Goal: Information Seeking & Learning: Learn about a topic

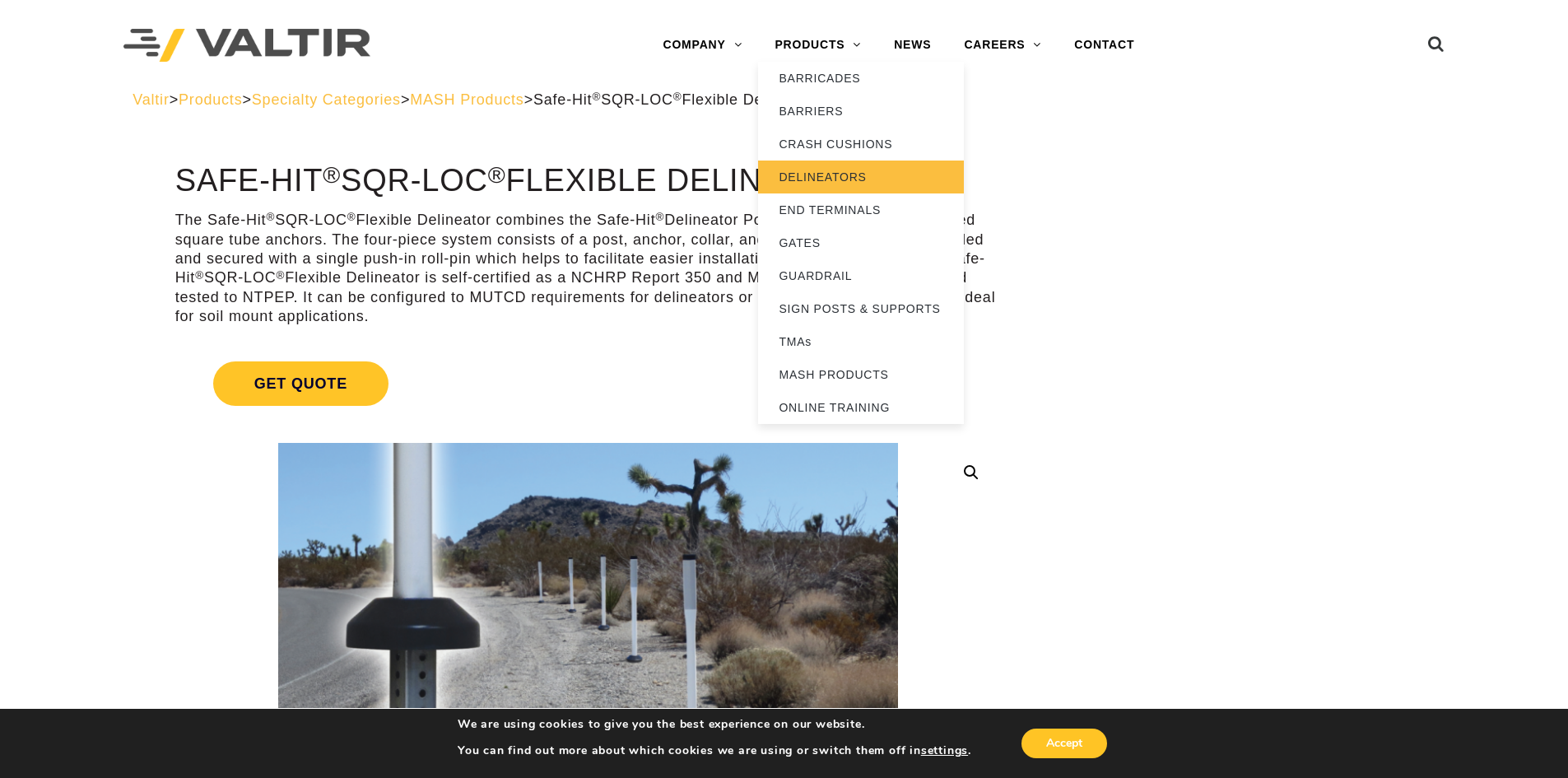
click at [819, 180] on link "DELINEATORS" at bounding box center [861, 177] width 206 height 33
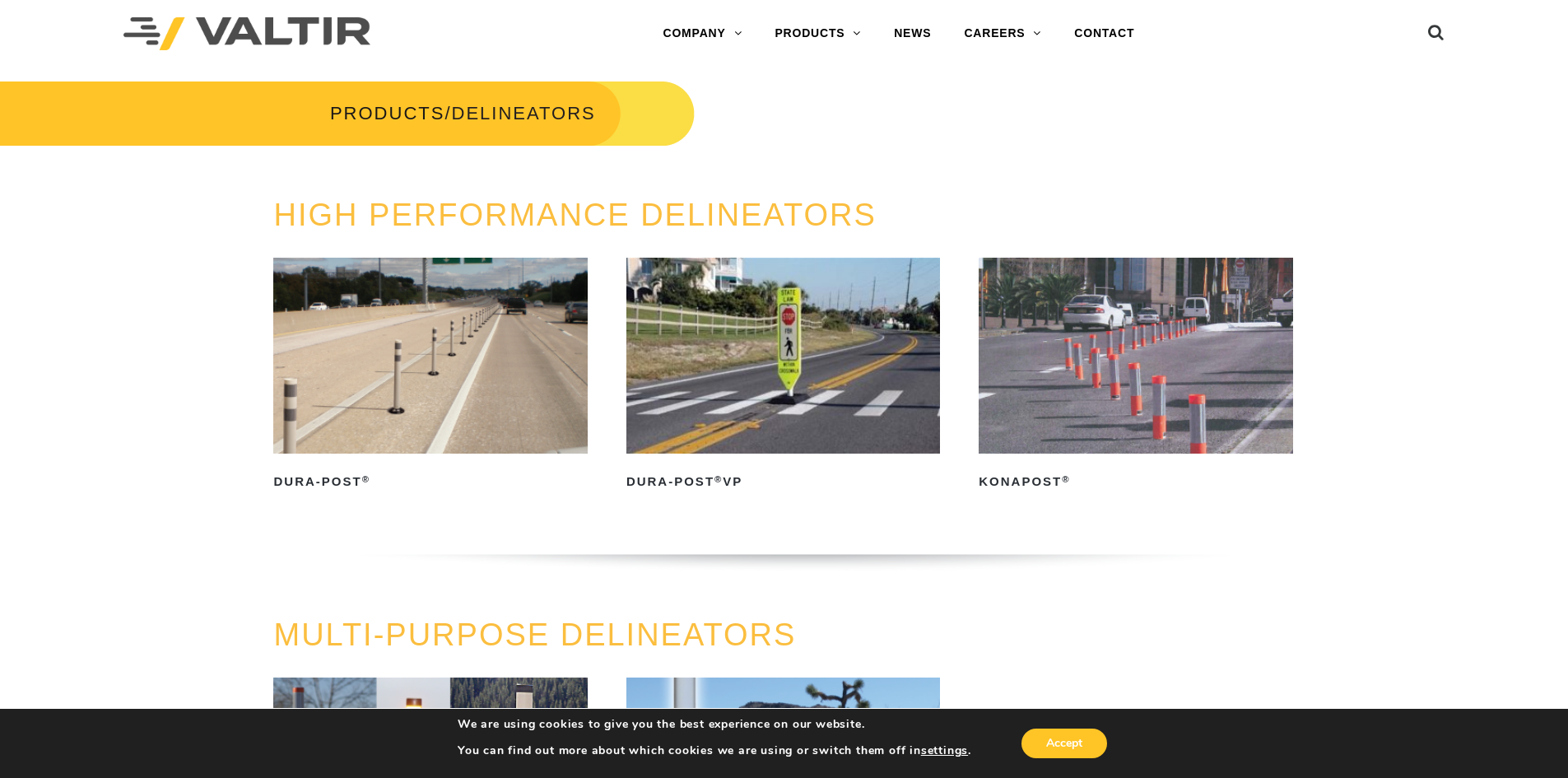
scroll to position [165, 0]
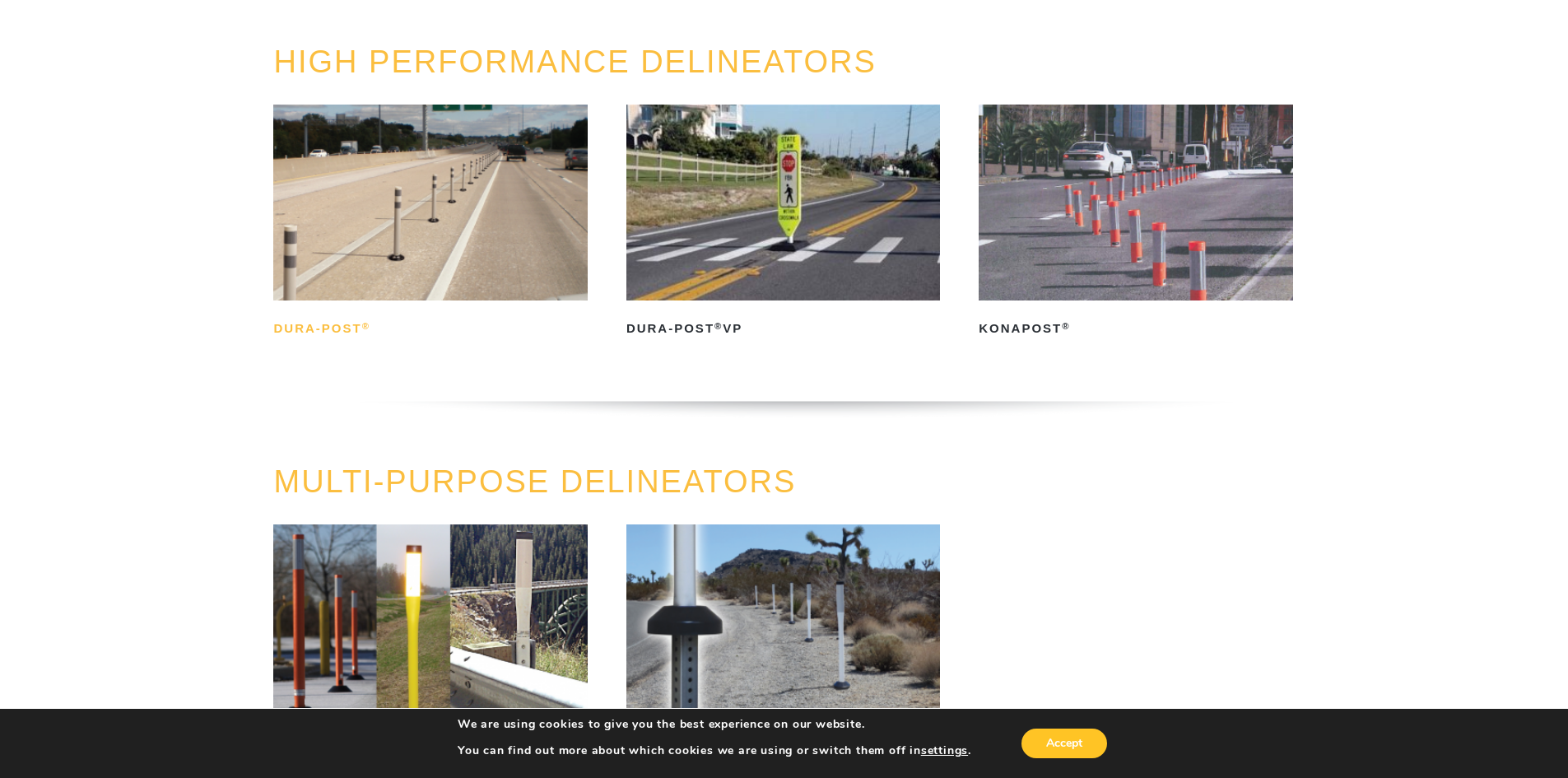
click at [319, 328] on h2 "Dura-Post ®" at bounding box center [430, 328] width 313 height 26
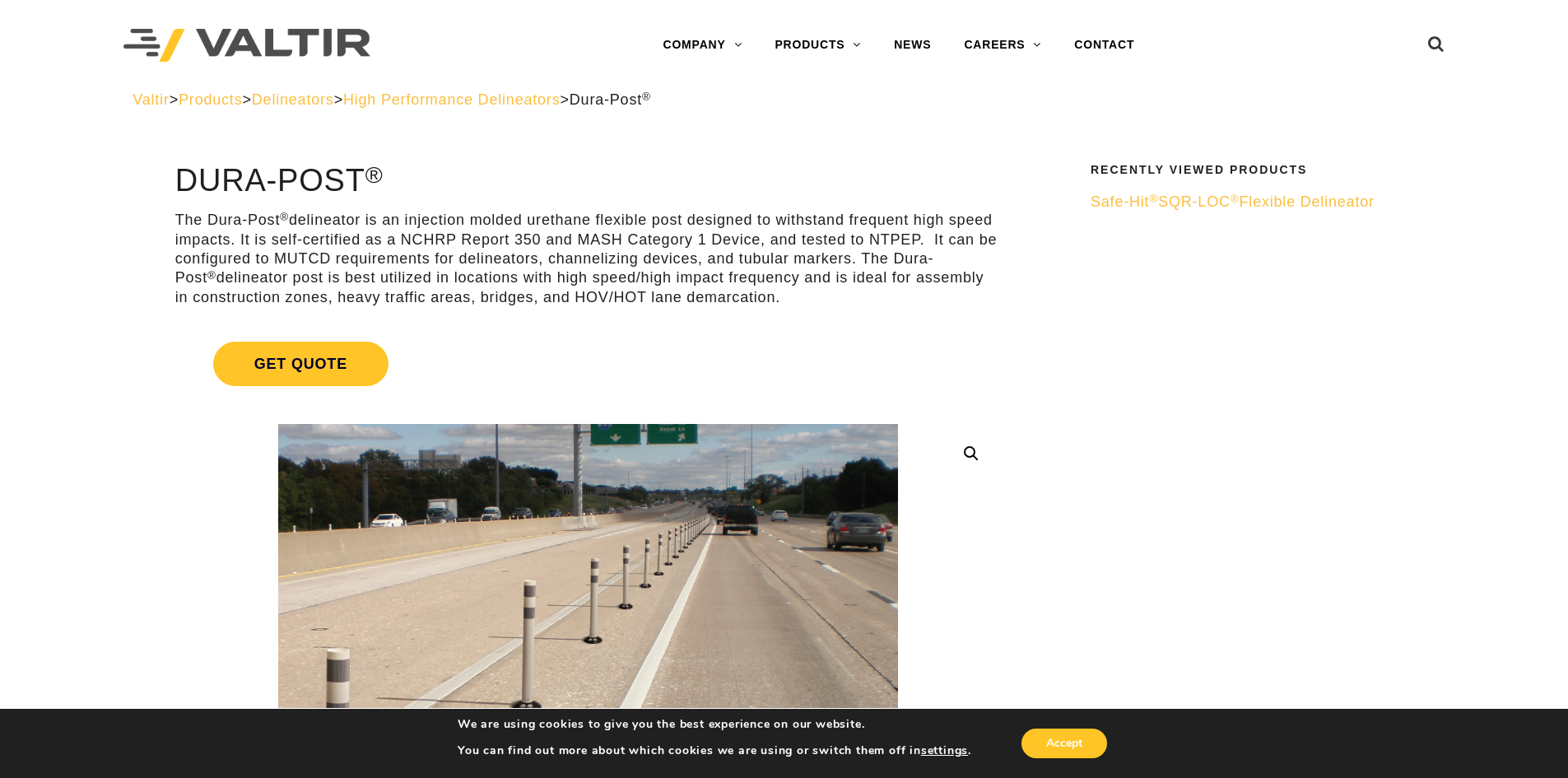
click at [480, 100] on span "High Performance Delineators" at bounding box center [452, 100] width 218 height 17
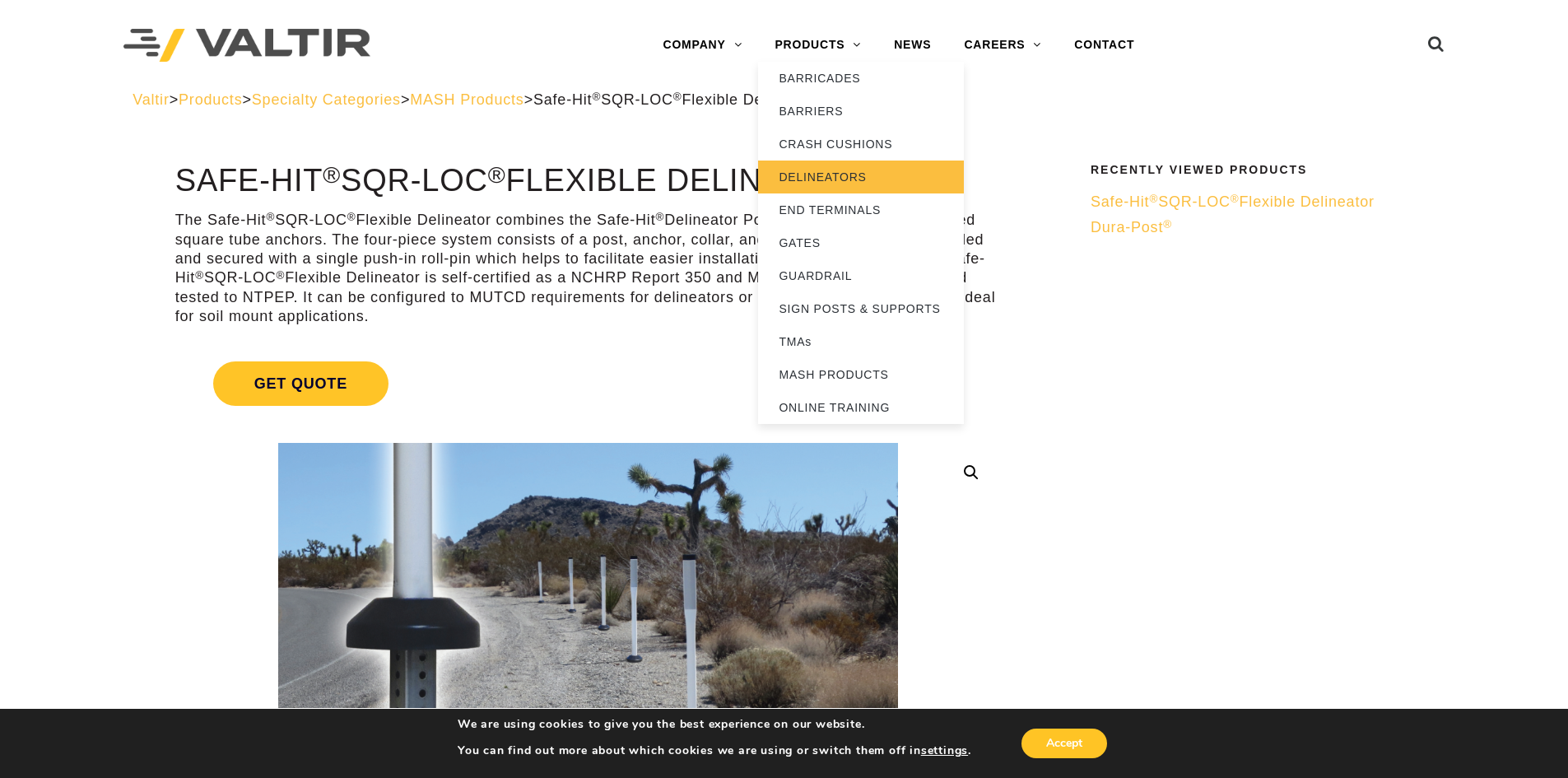
click at [813, 174] on link "DELINEATORS" at bounding box center [861, 177] width 206 height 33
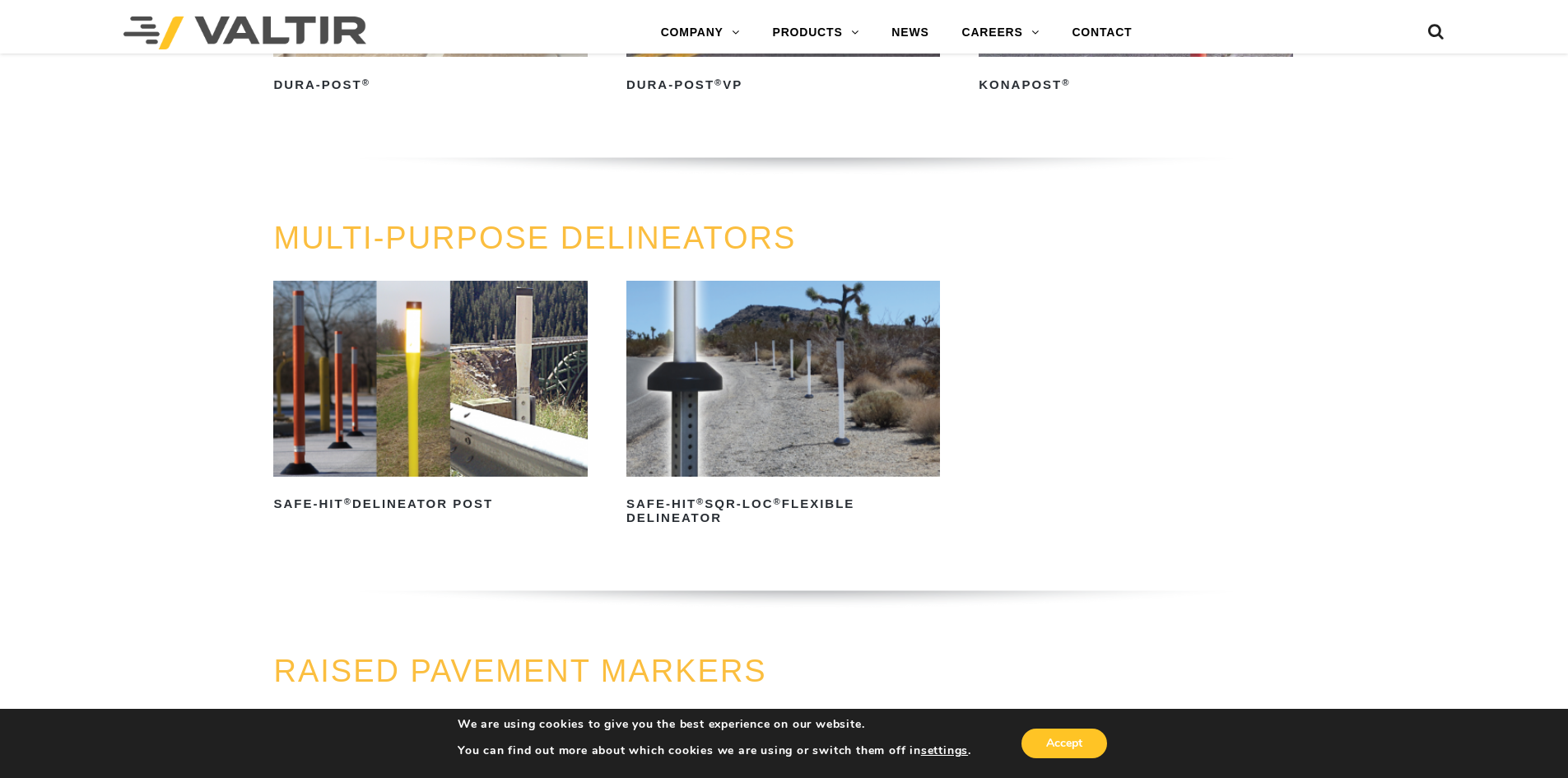
scroll to position [412, 0]
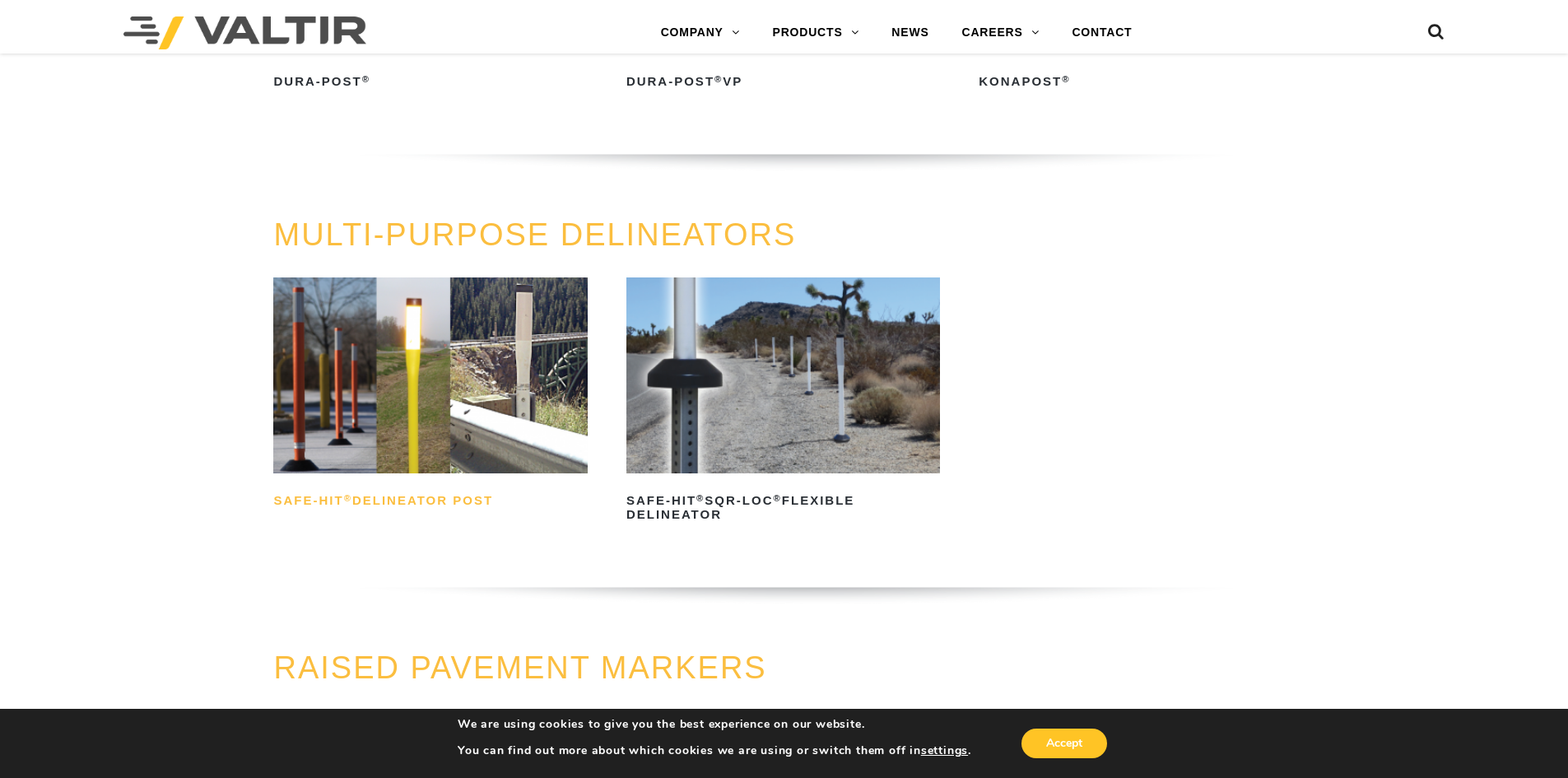
click at [451, 506] on h2 "Safe-Hit ® Delineator Post" at bounding box center [430, 502] width 313 height 26
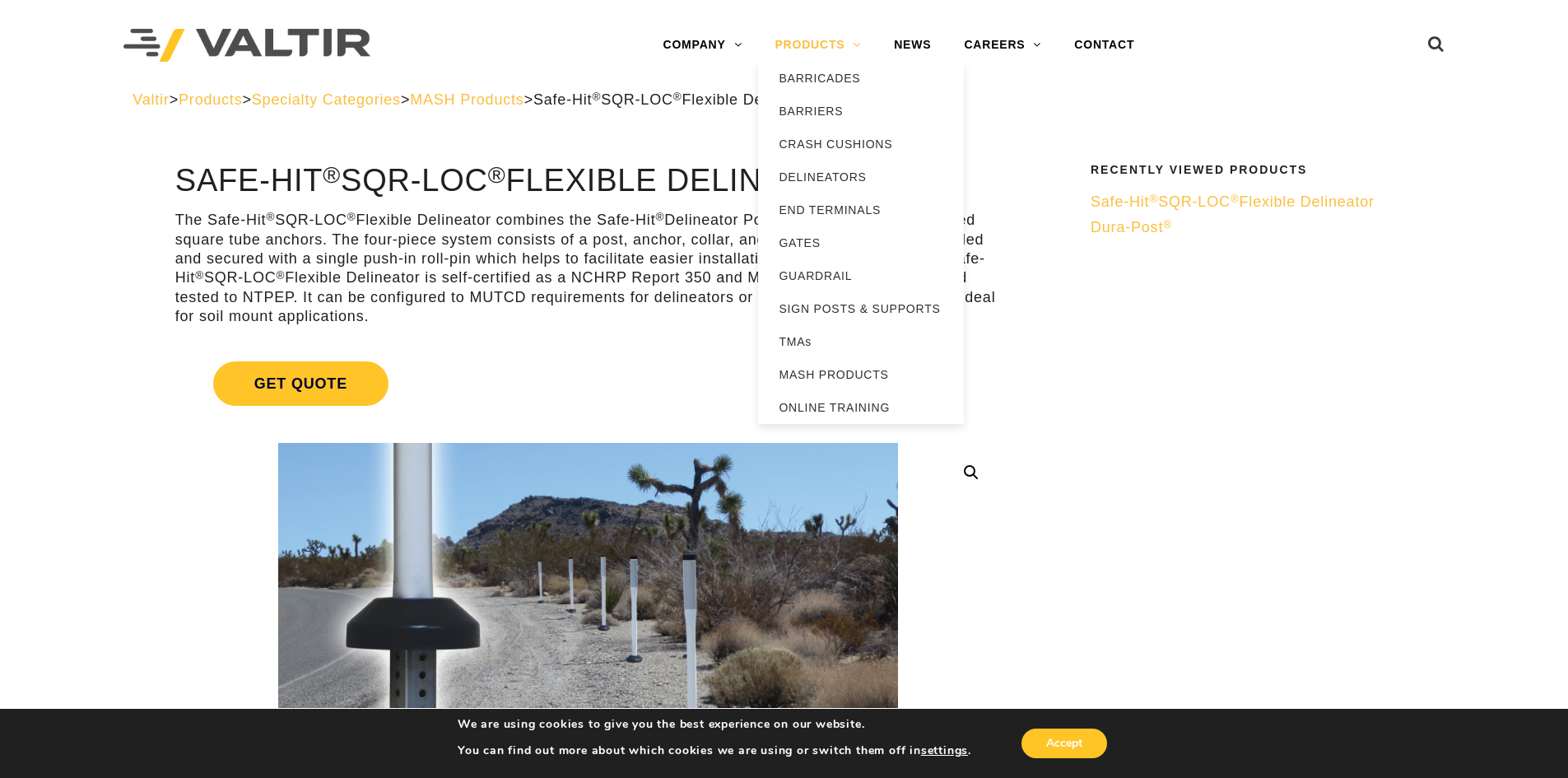
click at [817, 39] on link "PRODUCTS" at bounding box center [817, 45] width 120 height 33
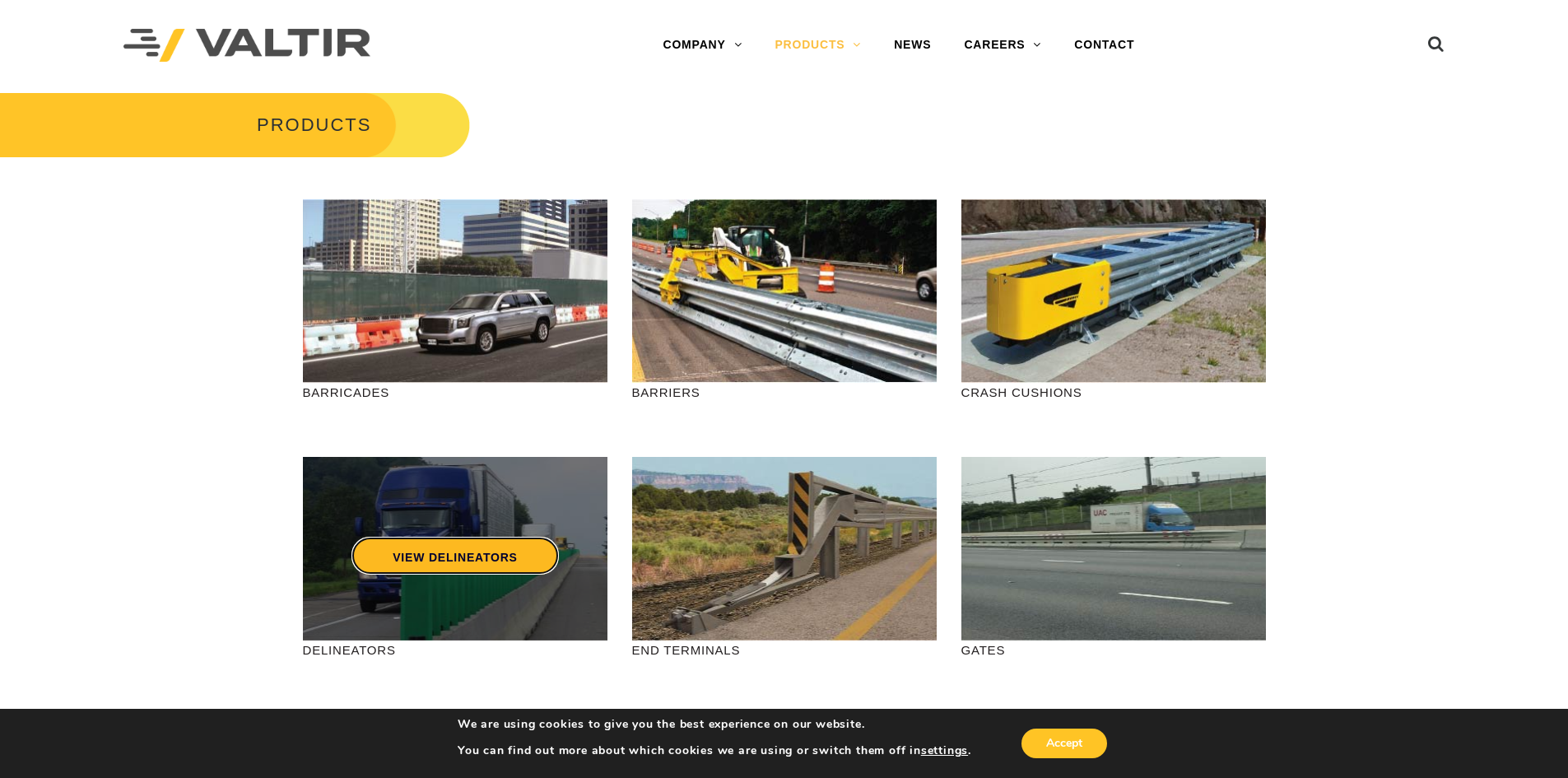
click at [396, 554] on link "VIEW DELINEATORS" at bounding box center [455, 556] width 208 height 38
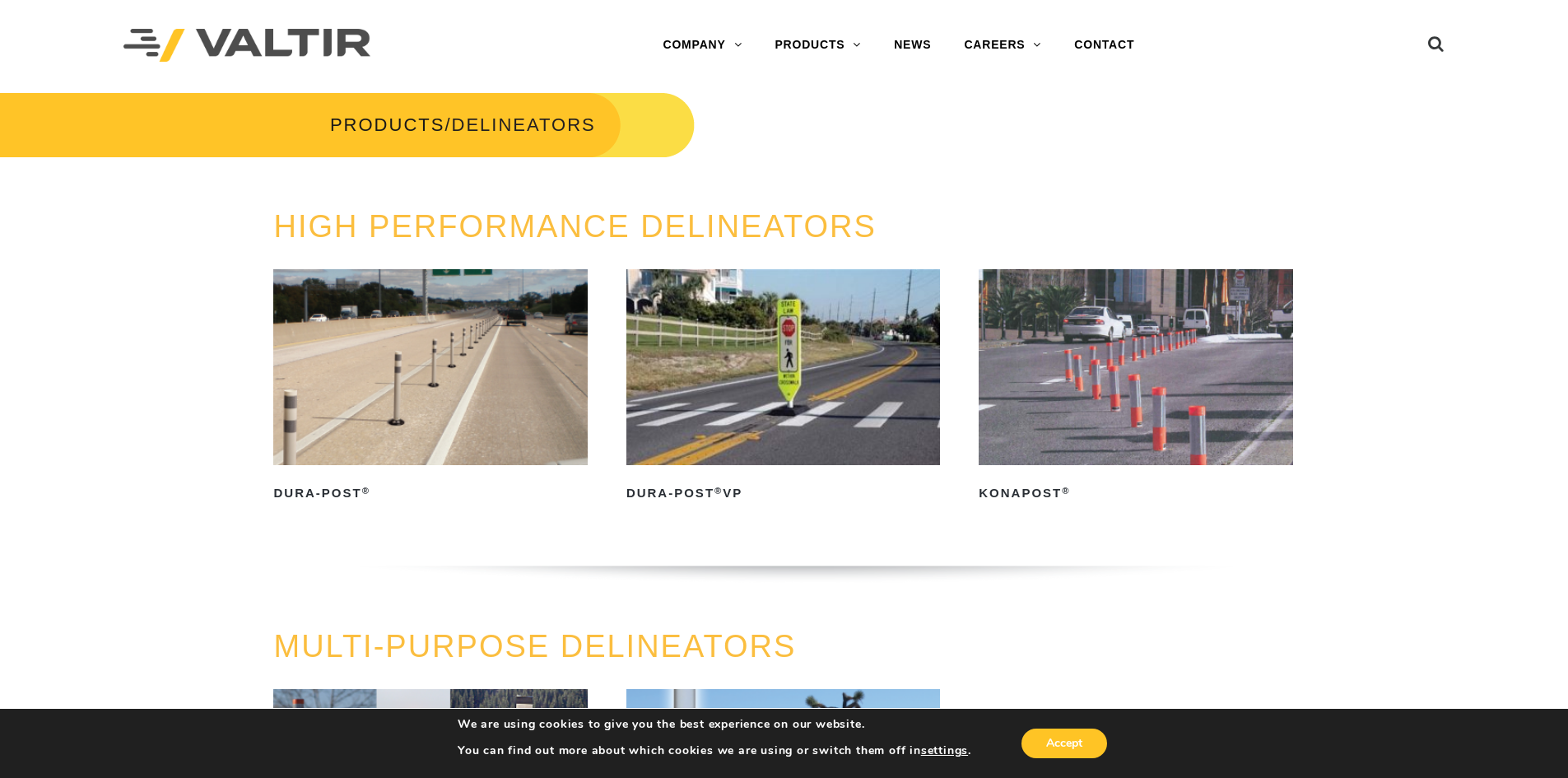
click at [435, 359] on img at bounding box center [430, 367] width 313 height 196
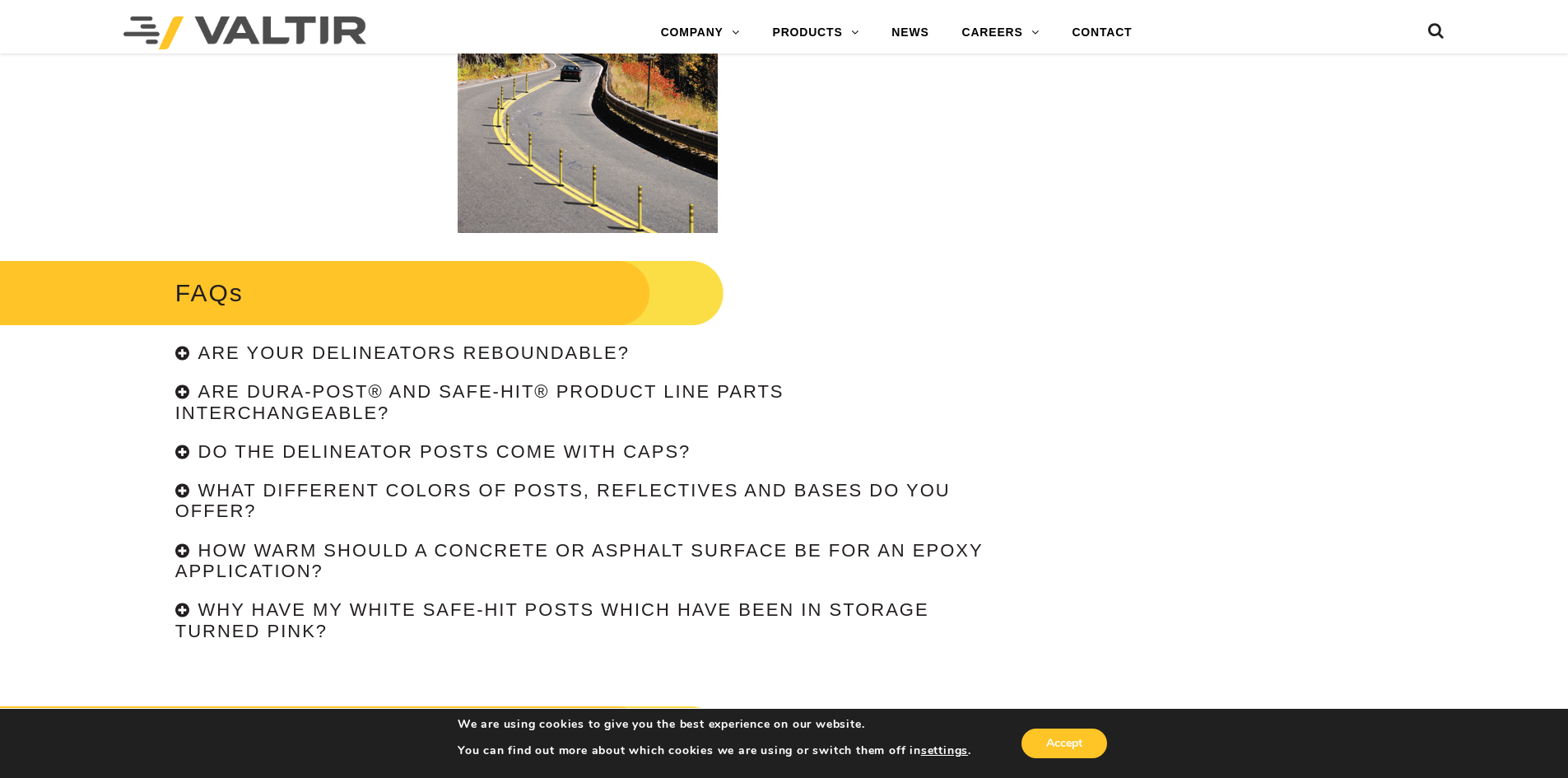
scroll to position [3642, 0]
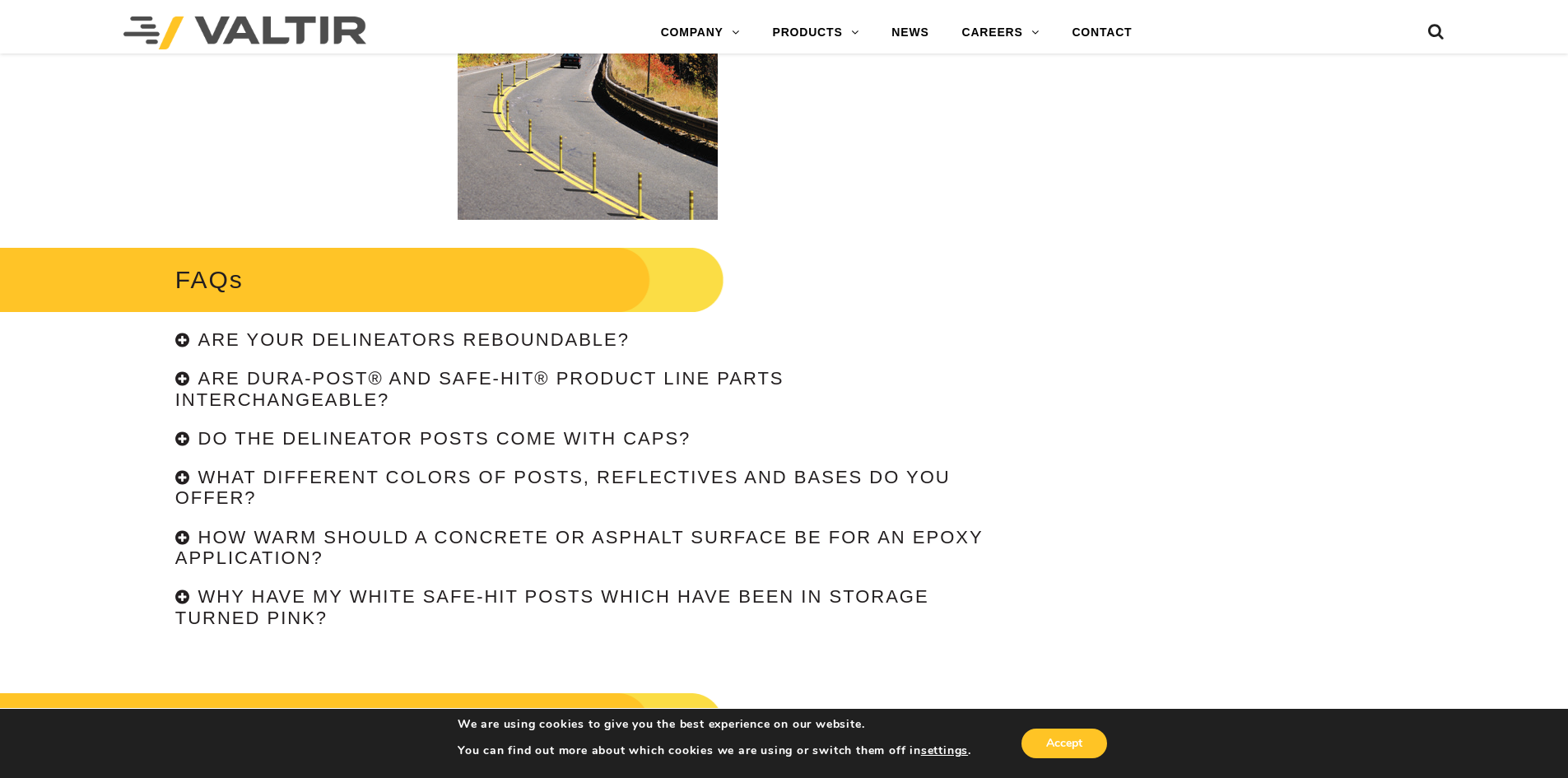
click at [179, 342] on div "Are your delineators reboundable?" at bounding box center [588, 340] width 826 height 21
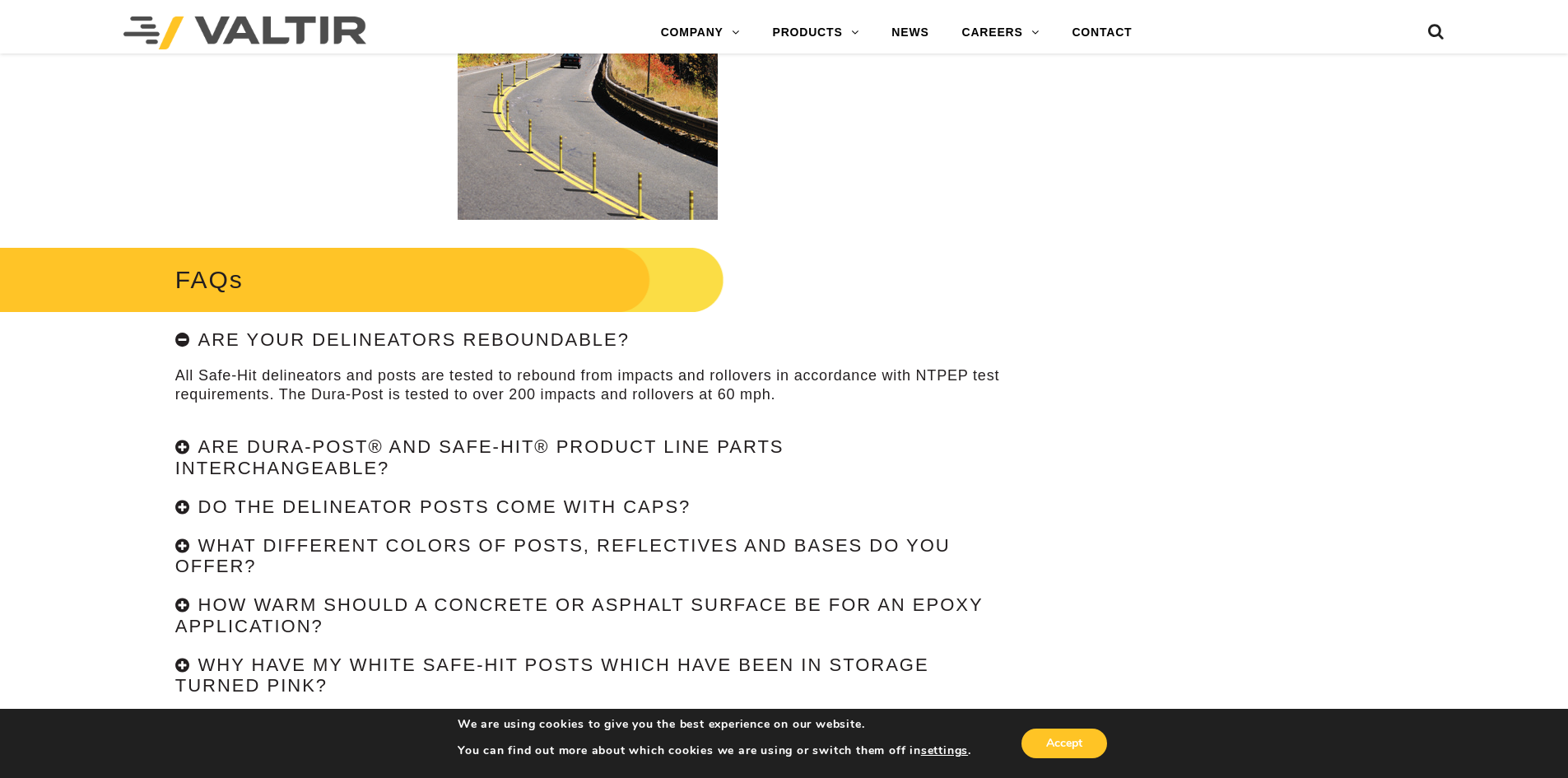
scroll to position [0, 0]
